Goal: Information Seeking & Learning: Learn about a topic

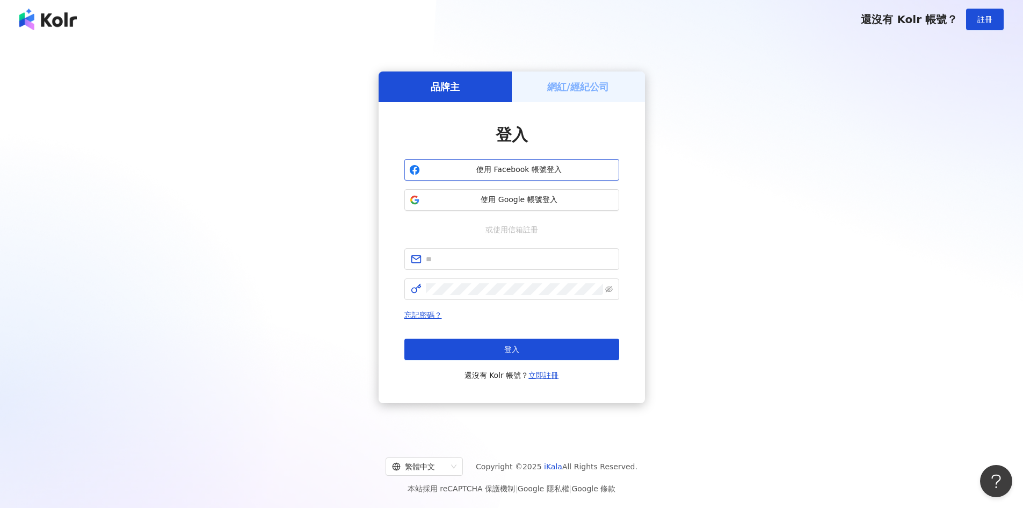
click at [514, 176] on button "使用 Facebook 帳號登入" at bounding box center [511, 169] width 215 height 21
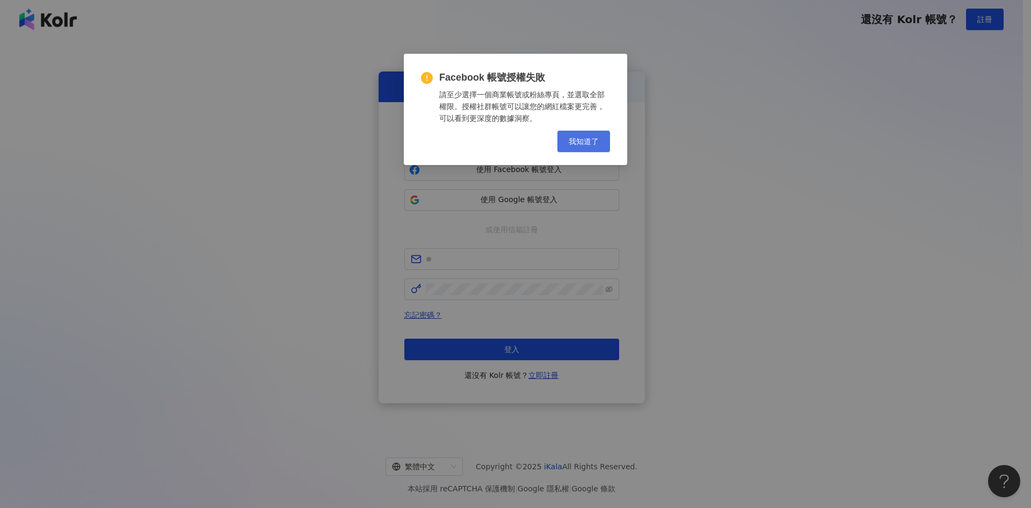
click at [575, 147] on button "我知道了" at bounding box center [583, 141] width 53 height 21
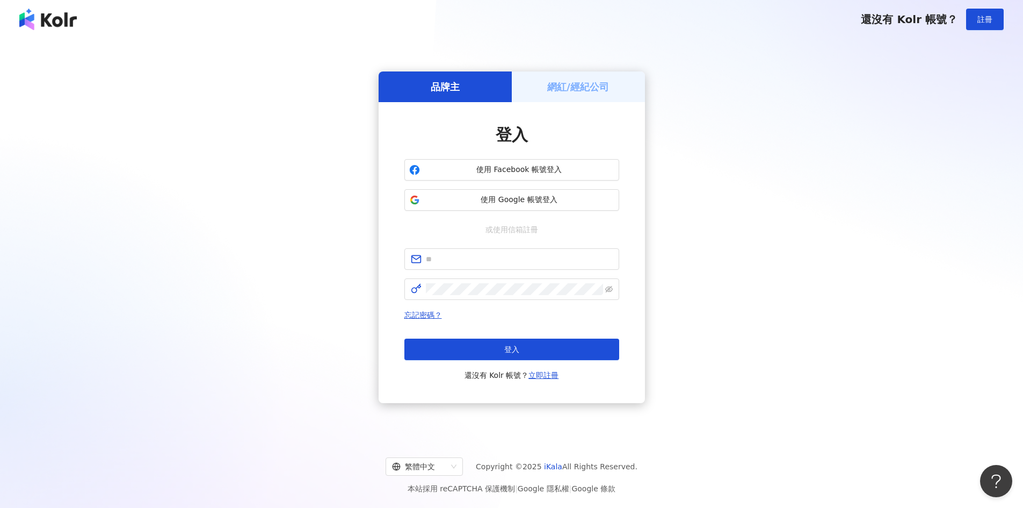
click at [577, 79] on div "網紅/經紀公司" at bounding box center [578, 86] width 133 height 31
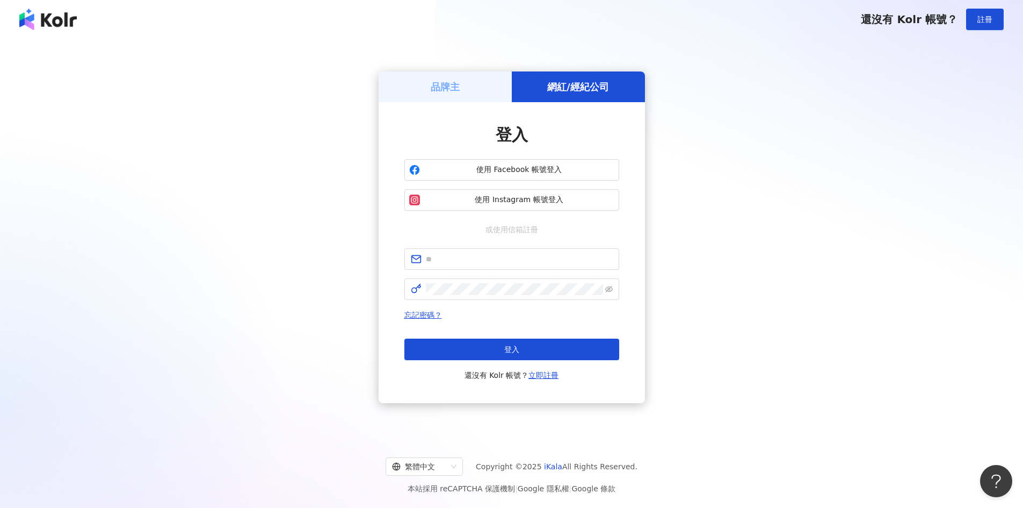
click at [473, 86] on div "品牌主" at bounding box center [445, 86] width 133 height 31
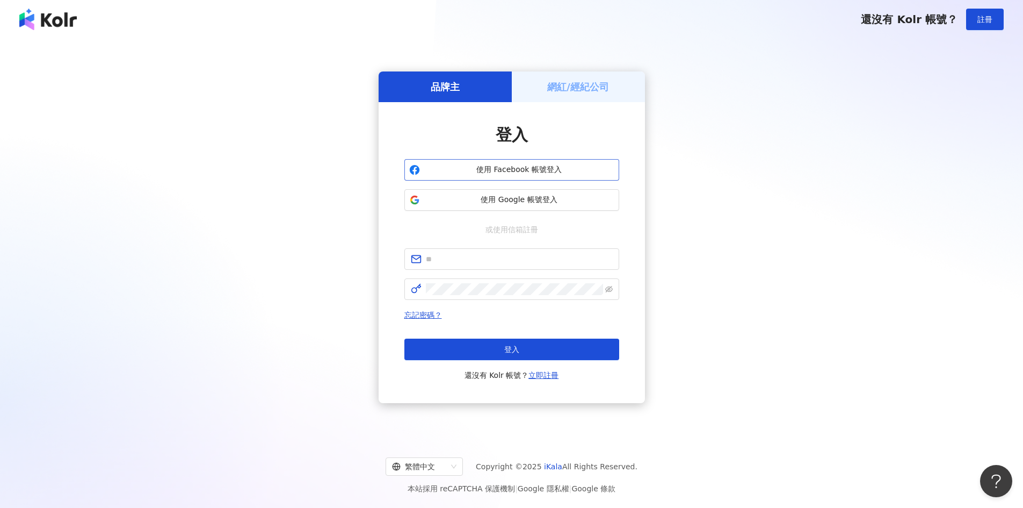
click at [489, 170] on span "使用 Facebook 帳號登入" at bounding box center [519, 169] width 190 height 11
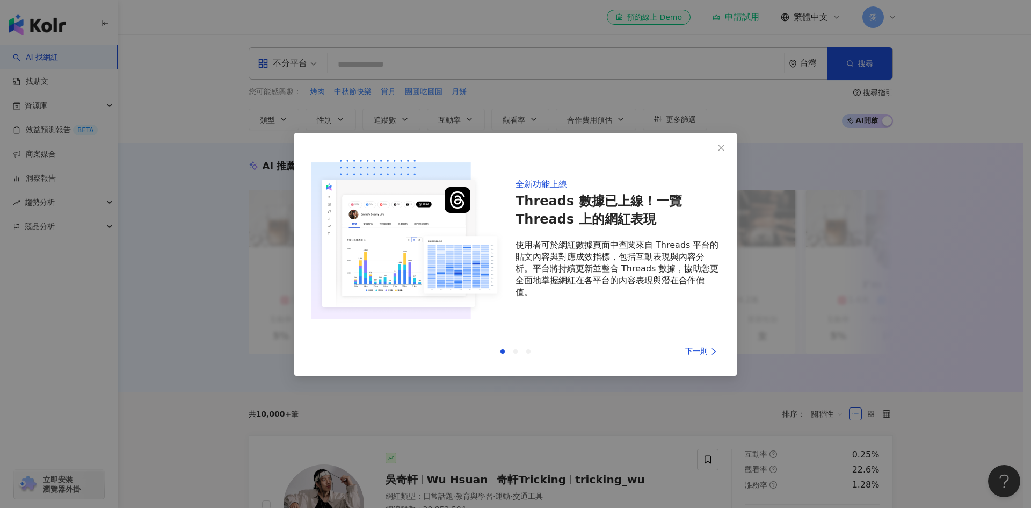
click at [701, 347] on div "下一則" at bounding box center [679, 351] width 81 height 12
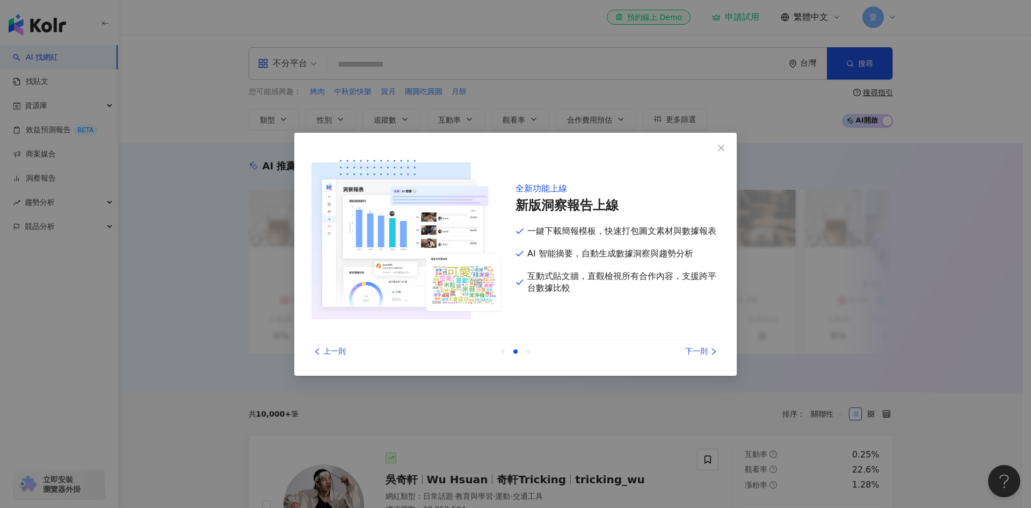
click at [704, 347] on div "下一則" at bounding box center [679, 351] width 81 height 12
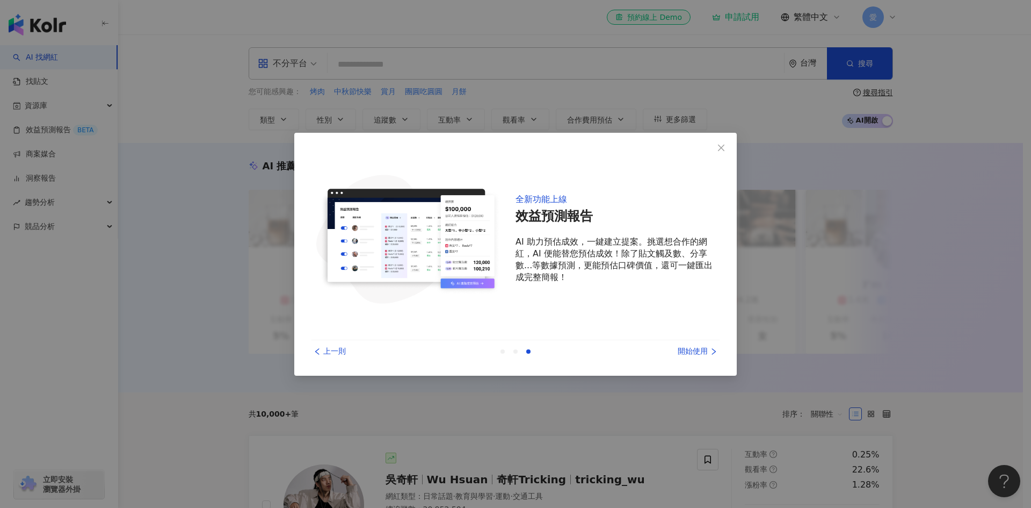
click at [704, 347] on div "開始使用" at bounding box center [679, 351] width 81 height 12
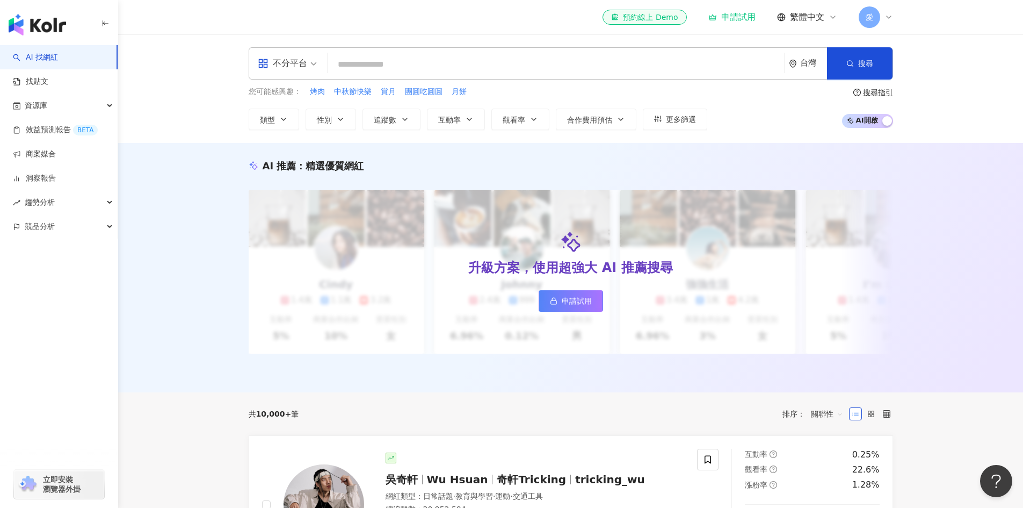
click at [465, 68] on input "search" at bounding box center [556, 64] width 448 height 20
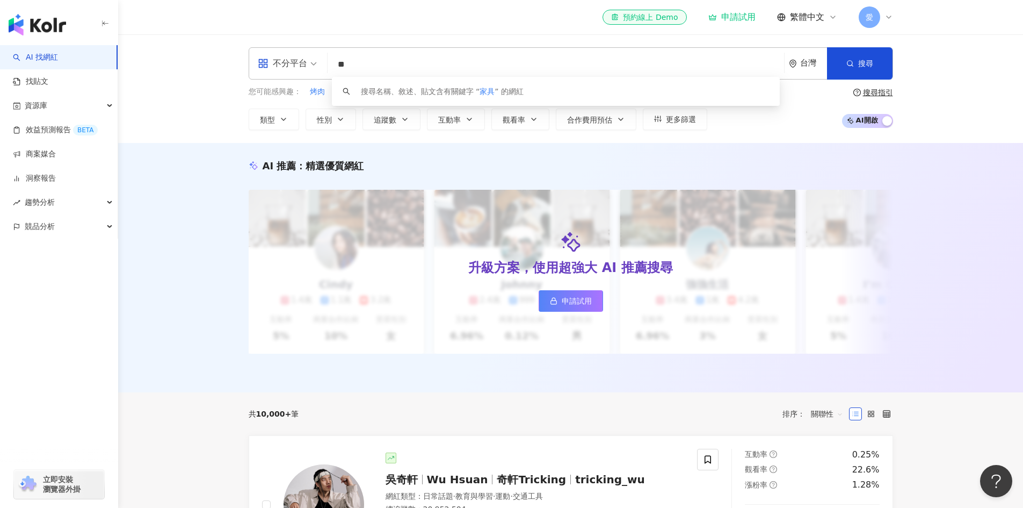
type input "*"
type input "**"
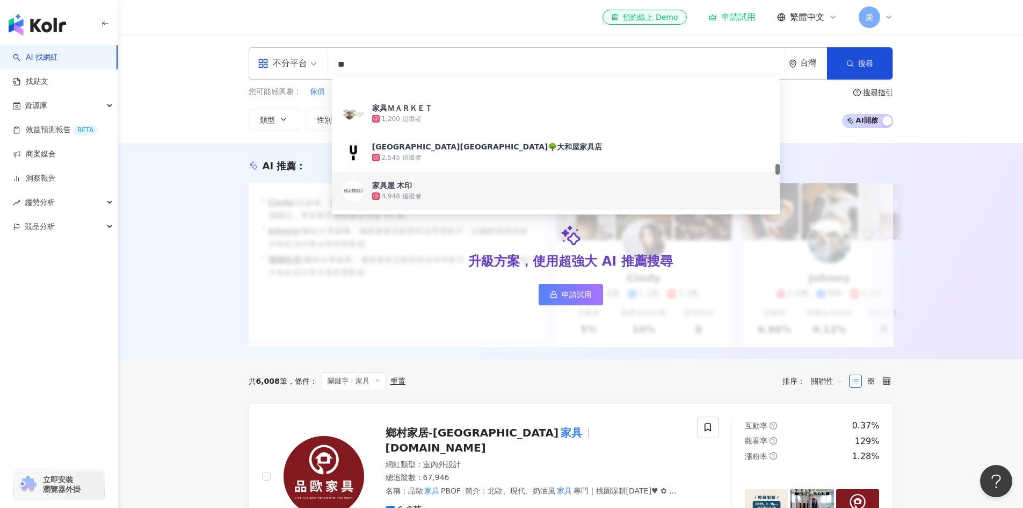
scroll to position [1343, 0]
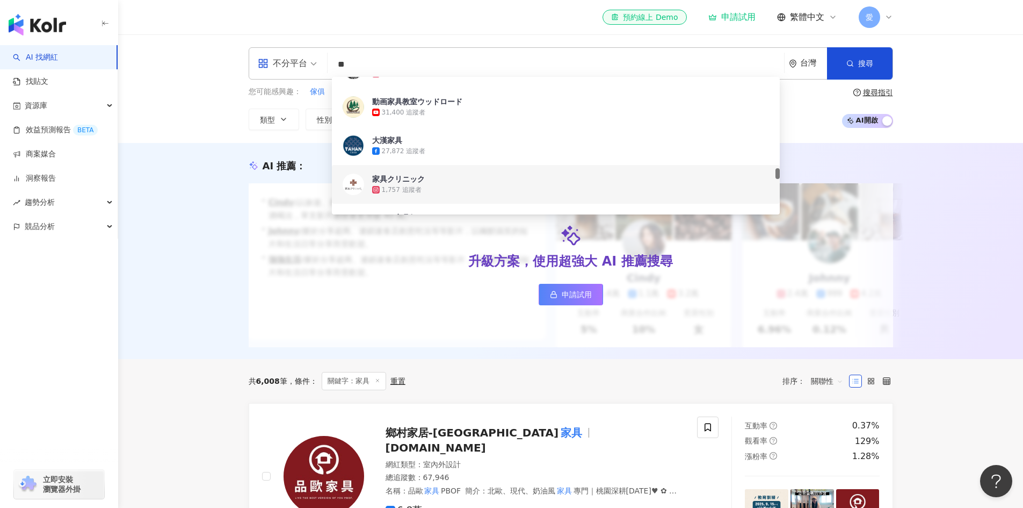
click at [234, 202] on div "AI 推薦 ： 升級方案，使用超強大 AI 推薦搜尋 申請試用 • [PERSON_NAME] : 以旅遊、美食和生活風格的內容而受歡迎，最近發布了超商隱藏調…" at bounding box center [570, 253] width 687 height 188
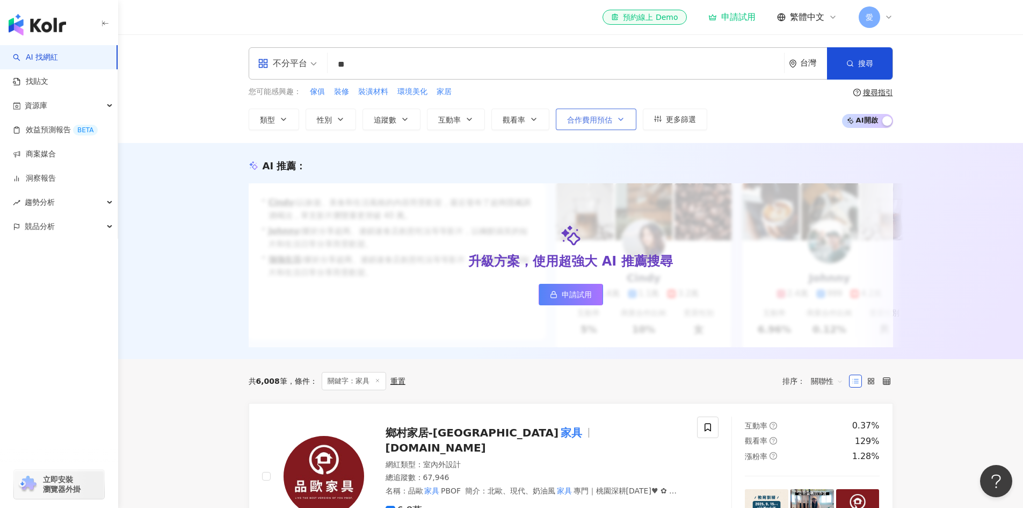
click at [570, 124] on span "合作費用預估" at bounding box center [589, 119] width 45 height 9
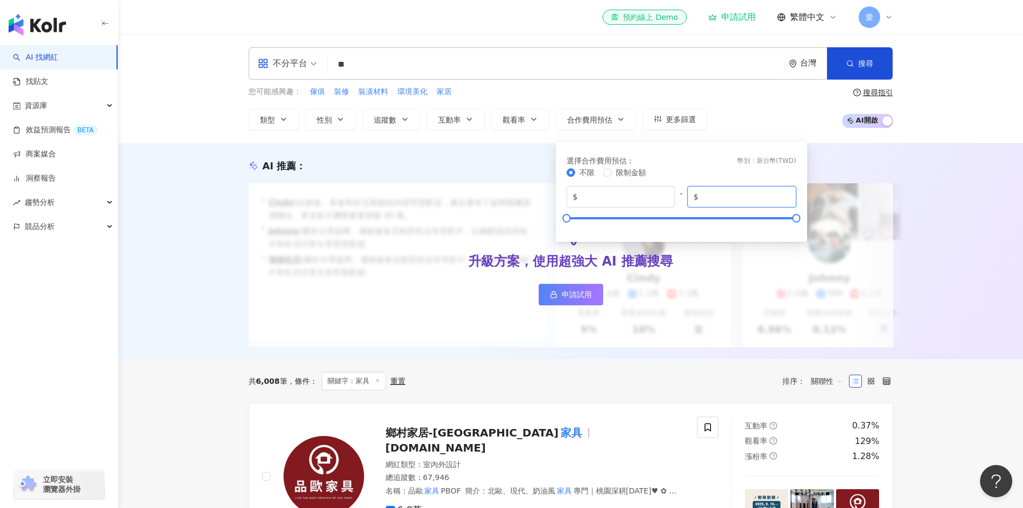
drag, startPoint x: 704, startPoint y: 198, endPoint x: 758, endPoint y: 203, distance: 54.5
click at [758, 203] on span "$ *******" at bounding box center [741, 196] width 109 height 21
click at [784, 201] on input "*" at bounding box center [745, 197] width 89 height 12
type input "****"
click at [731, 153] on div "選擇合作費用預估 ： 幣別 ： 新台幣 ( TWD ) 不限 限制金額 $ * - $ ****" at bounding box center [681, 191] width 238 height 87
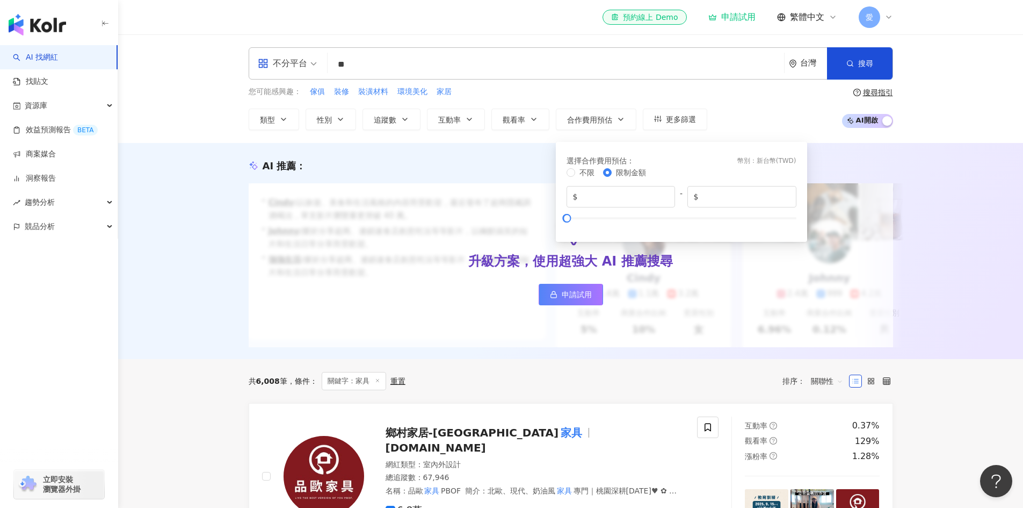
click at [923, 193] on div "AI 推薦 ： 升級方案，使用超強大 AI 推薦搜尋 申請試用 • [PERSON_NAME] : 以旅遊、美食和生活風格的內容而受歡迎，最近發布了超商隱藏調…" at bounding box center [570, 251] width 905 height 216
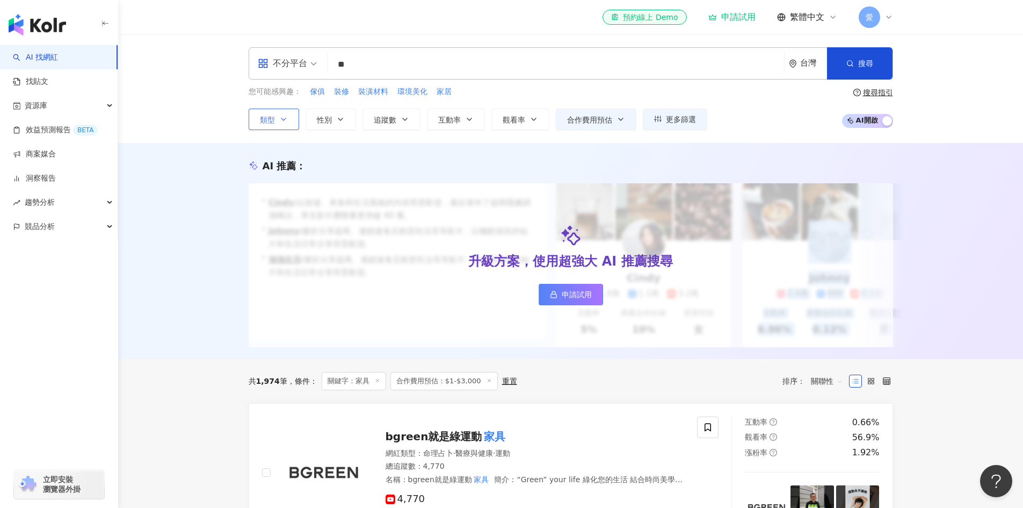
click at [274, 120] on span "類型" at bounding box center [267, 119] width 15 height 9
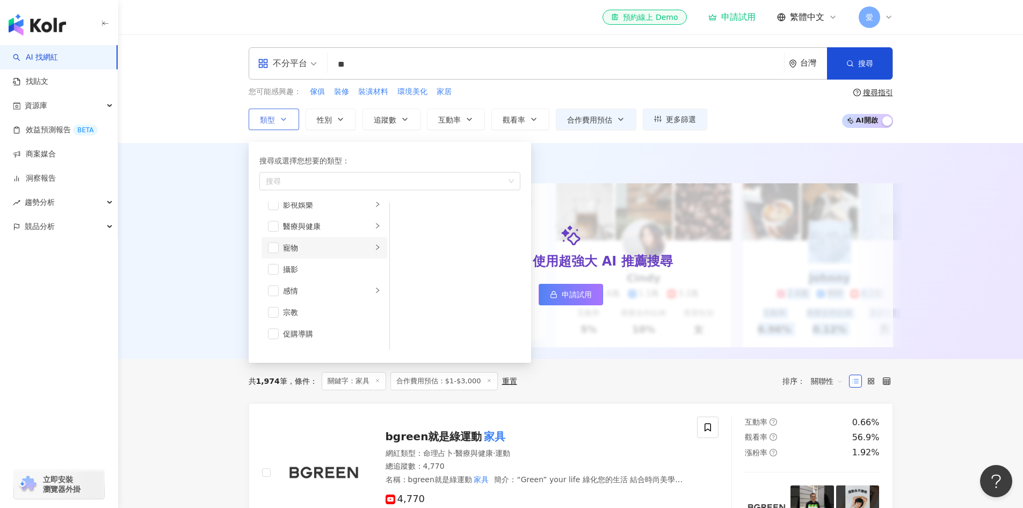
scroll to position [269, 0]
click at [452, 126] on button "互動率" at bounding box center [456, 118] width 58 height 21
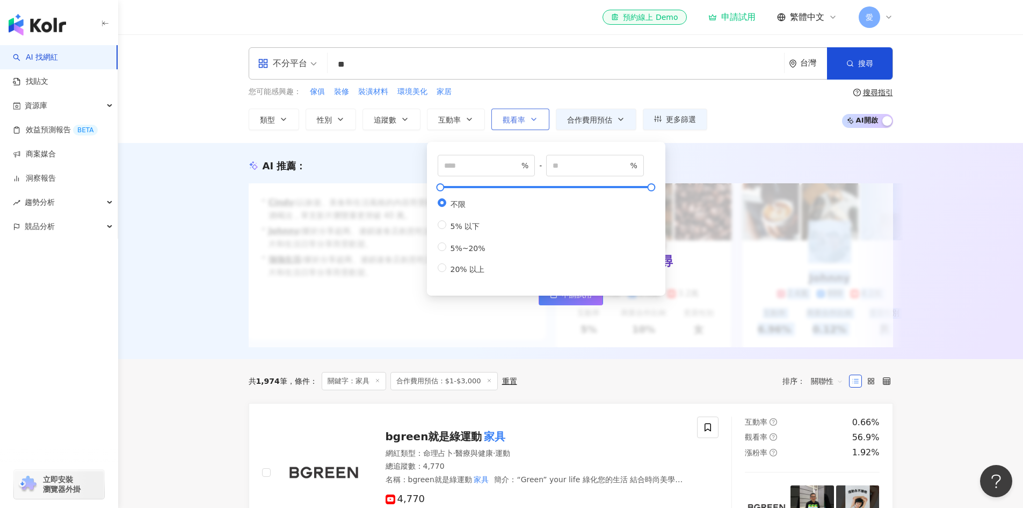
click at [511, 127] on button "觀看率" at bounding box center [520, 118] width 58 height 21
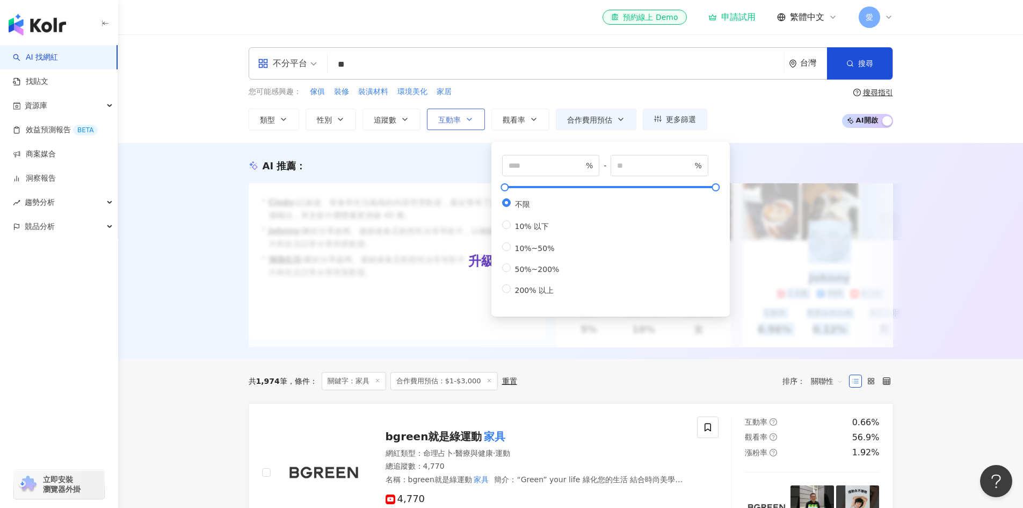
click at [444, 129] on button "互動率" at bounding box center [456, 118] width 58 height 21
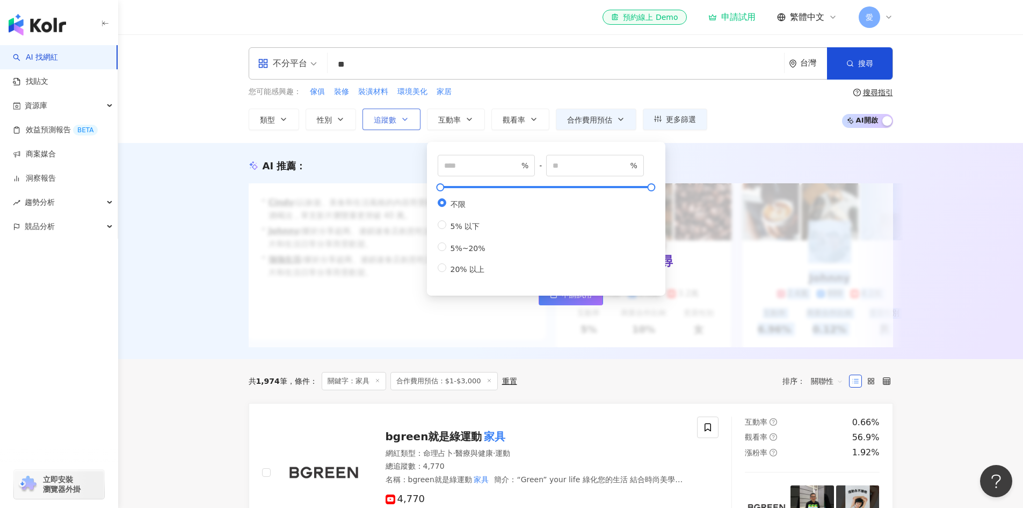
click at [407, 122] on icon "button" at bounding box center [405, 119] width 9 height 9
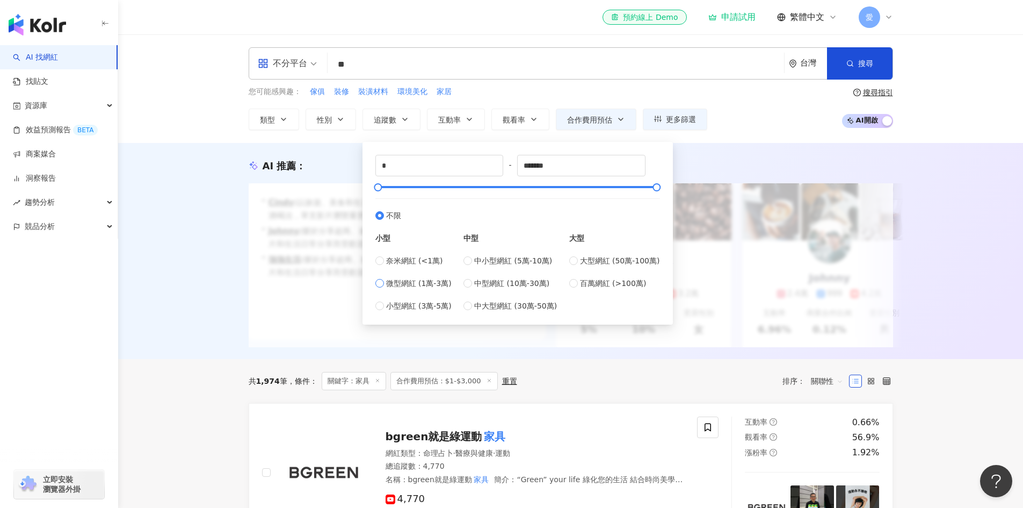
click at [390, 285] on span "微型網紅 (1萬-3萬)" at bounding box center [419, 283] width 66 height 12
type input "*****"
click at [753, 194] on div "升級方案，使用超強大 AI 推薦搜尋 申請試用" at bounding box center [571, 265] width 644 height 164
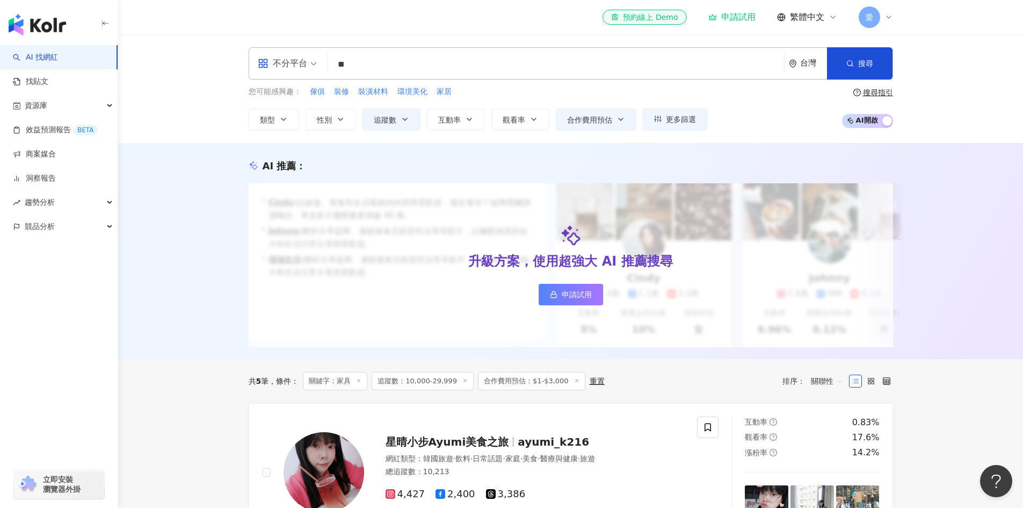
click at [408, 64] on input "**" at bounding box center [556, 64] width 448 height 20
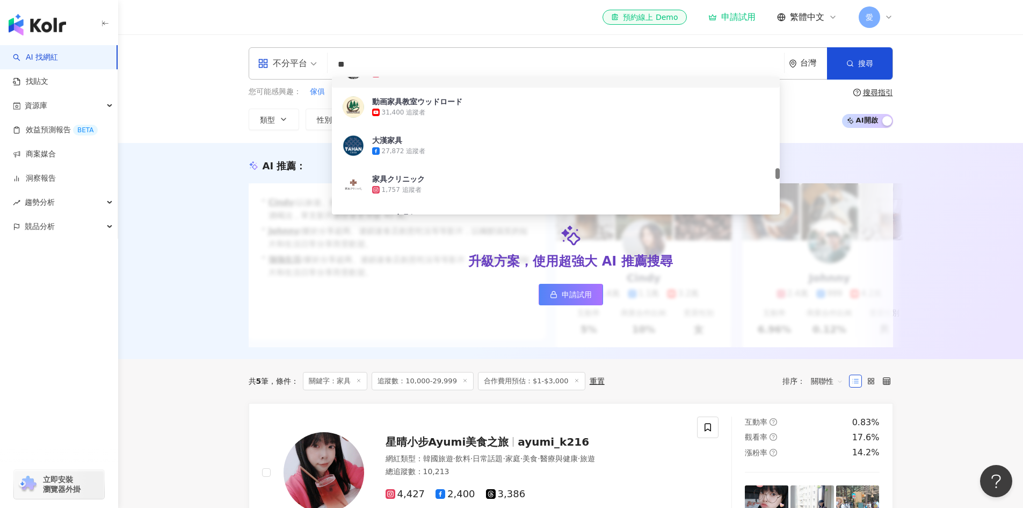
type input "*"
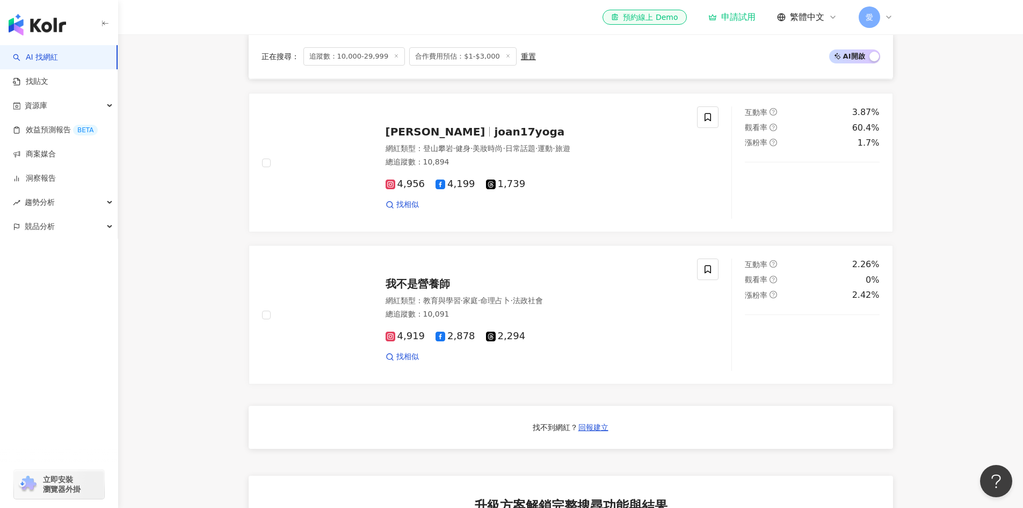
scroll to position [698, 0]
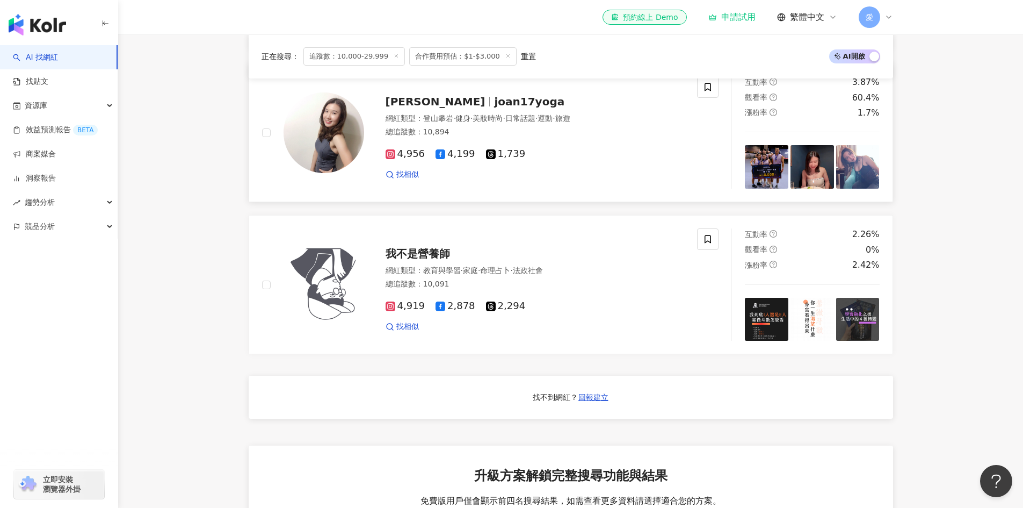
click at [428, 105] on span "[PERSON_NAME]" at bounding box center [436, 101] width 100 height 13
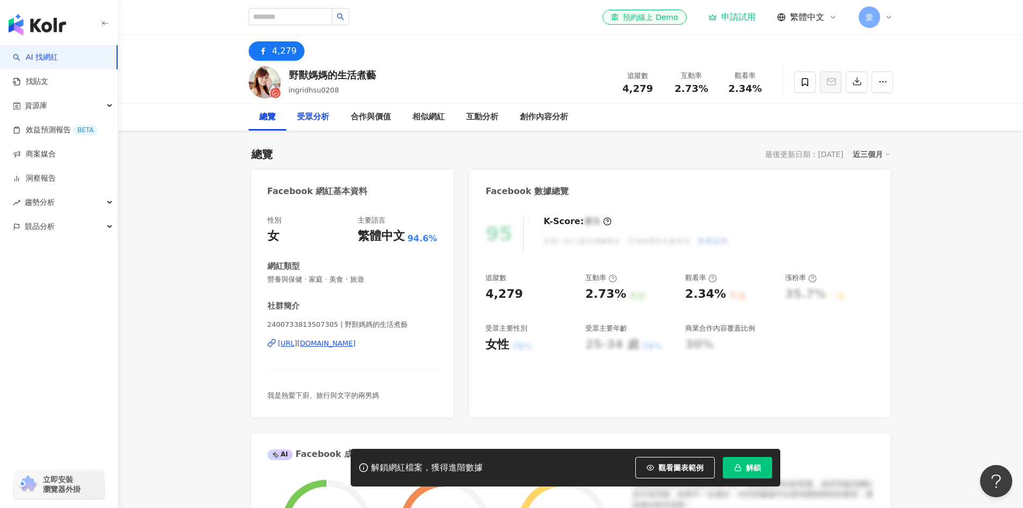
click at [339, 120] on div "受眾分析" at bounding box center [313, 117] width 54 height 27
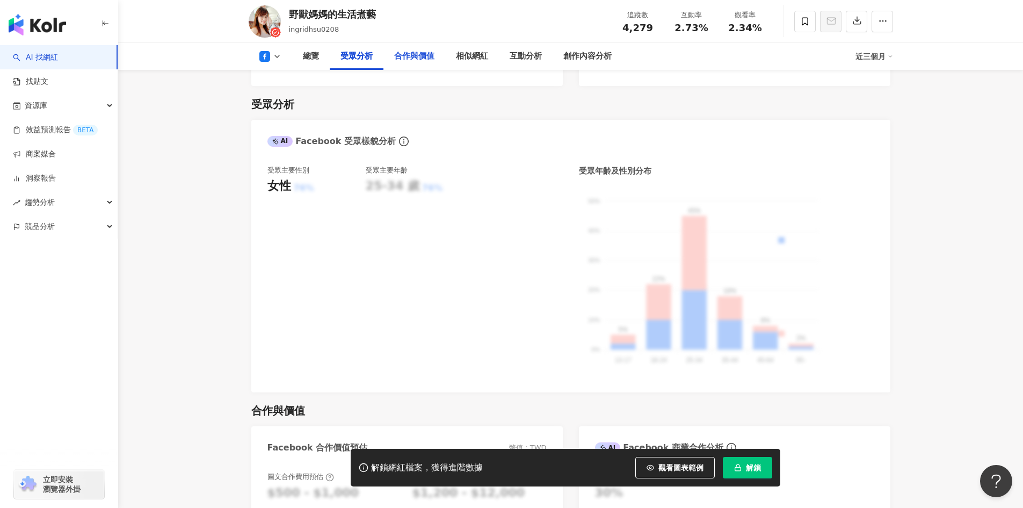
click at [403, 61] on div "合作與價值" at bounding box center [414, 56] width 40 height 13
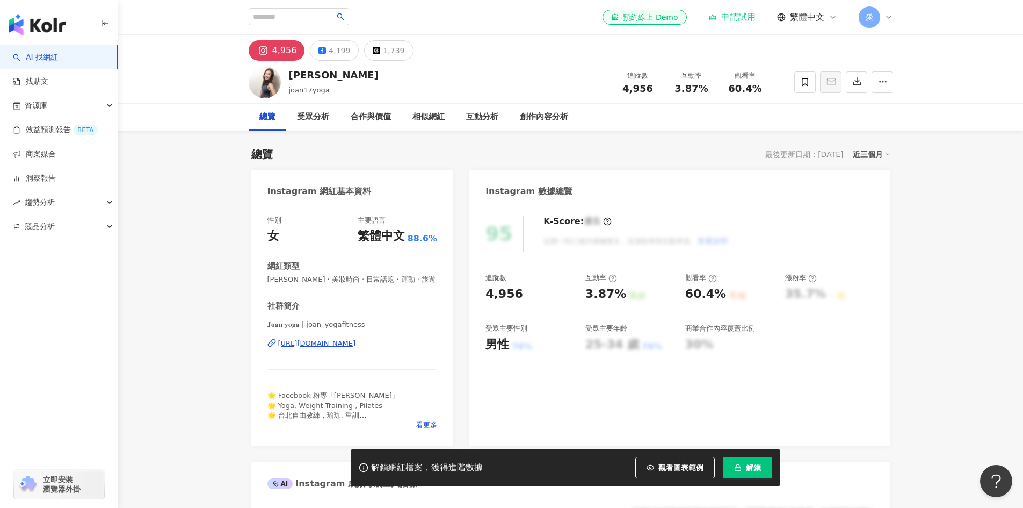
click at [765, 468] on button "解鎖" at bounding box center [747, 467] width 49 height 21
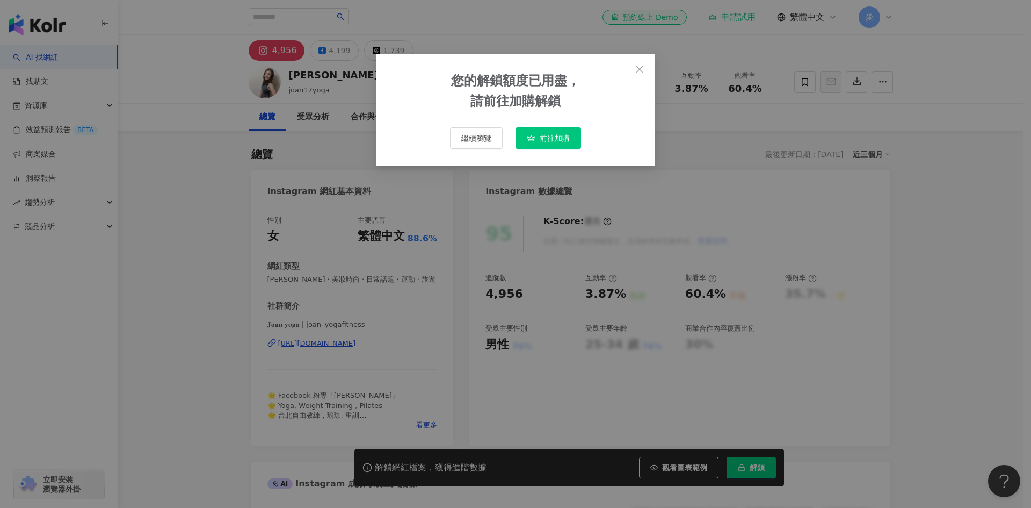
click at [555, 135] on span "前往加購" at bounding box center [555, 138] width 30 height 9
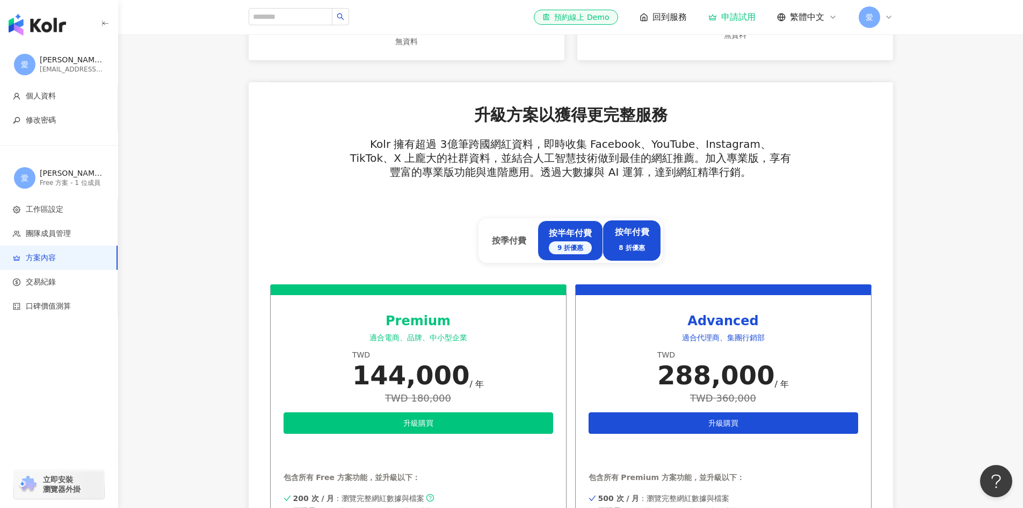
scroll to position [269, 0]
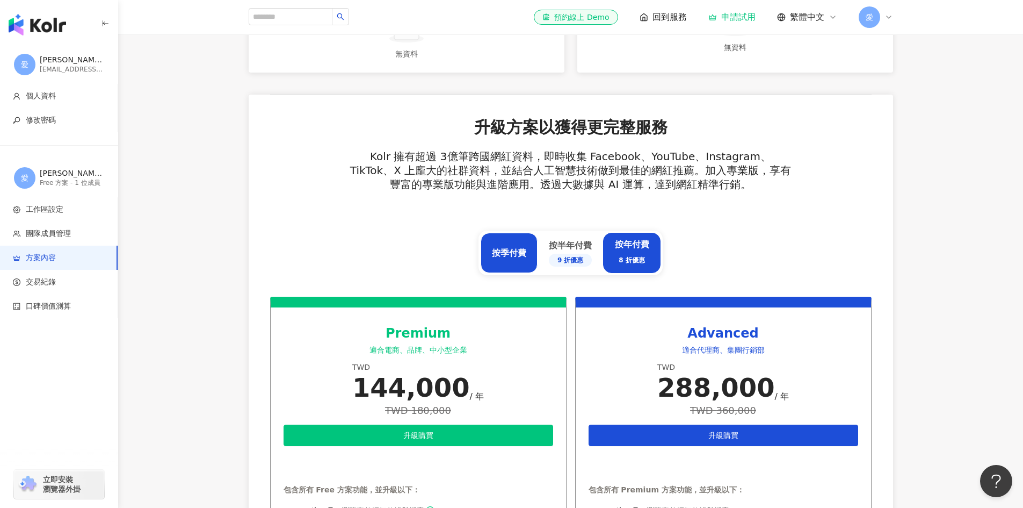
click at [518, 252] on div "按季付費" at bounding box center [509, 253] width 34 height 12
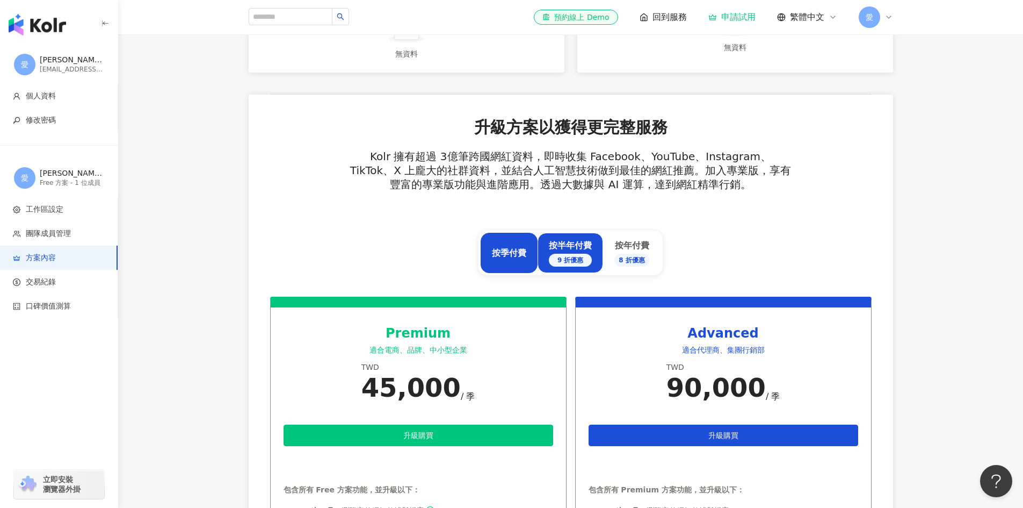
click at [546, 257] on div "按半年付費 9 折優惠" at bounding box center [571, 253] width 66 height 40
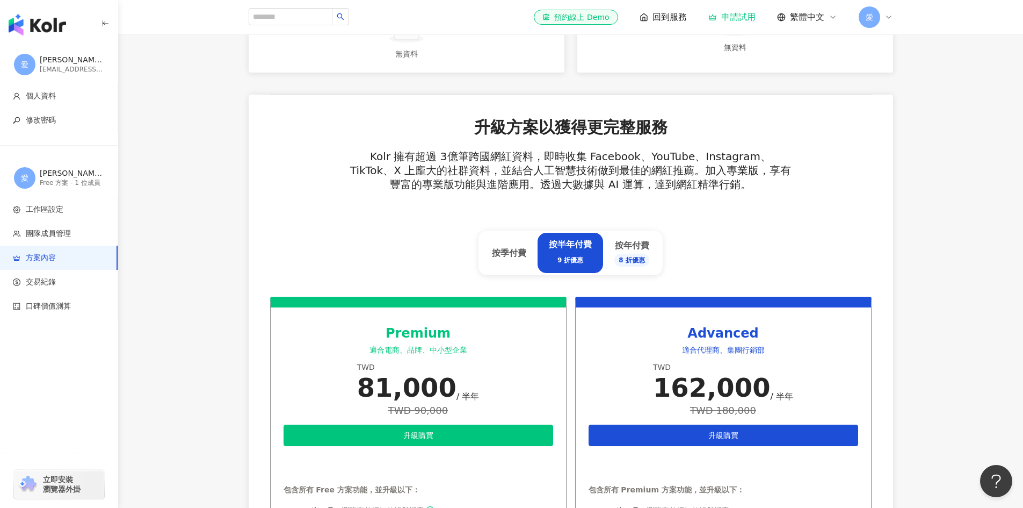
click at [656, 278] on div "升級方案以獲得更完整服務 Kolr 擁有超過 3億筆跨國網紅資料，即時收集 Facebook、YouTube、Instagram、TikTok、X 上龐大的社…" at bounding box center [571, 206] width 602 height 180
click at [653, 270] on div "按年付費 8 折優惠" at bounding box center [631, 253] width 57 height 40
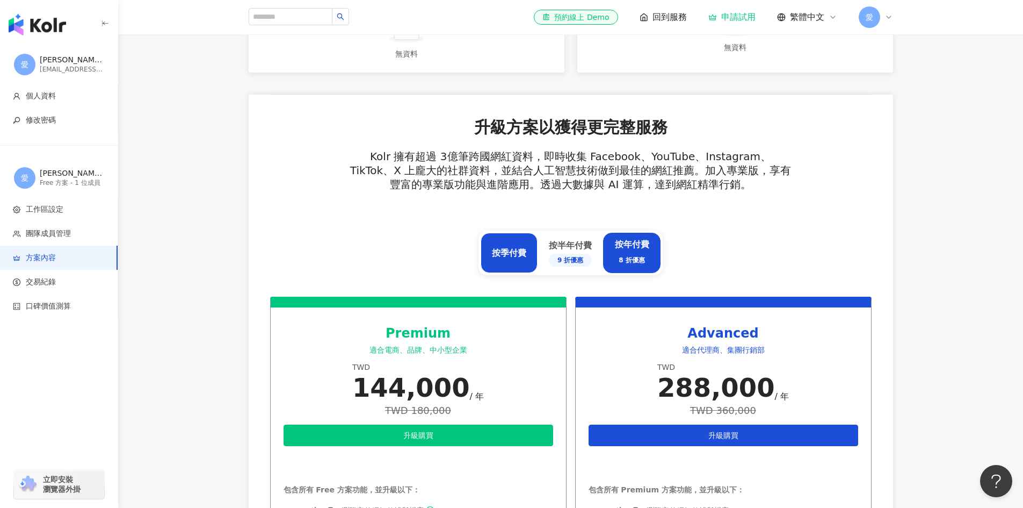
click at [513, 257] on div "按季付費" at bounding box center [509, 253] width 34 height 12
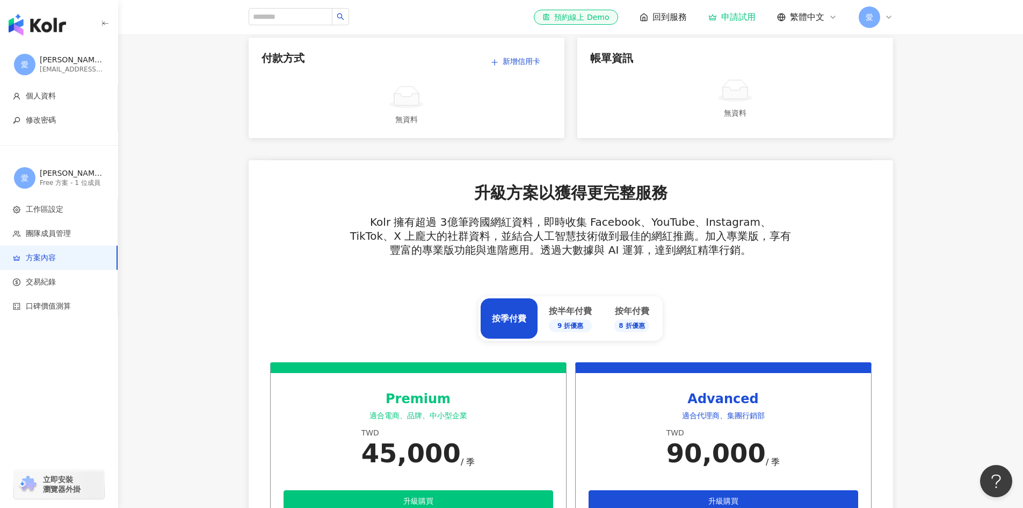
scroll to position [0, 0]
